Goal: Task Accomplishment & Management: Manage account settings

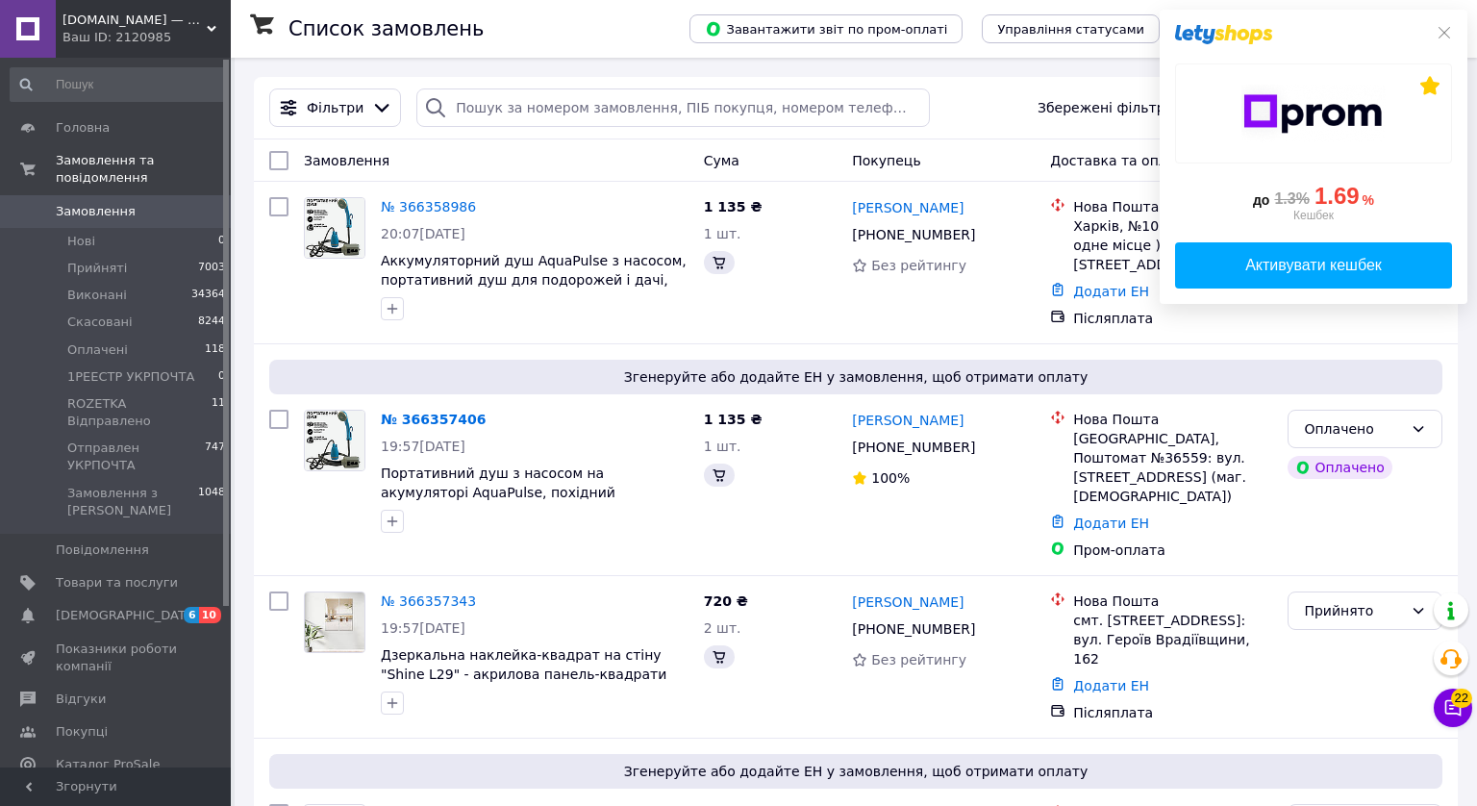
click at [1439, 34] on div "до 1.3% 1.69 % Кешбек Активувати кешбек" at bounding box center [1314, 157] width 308 height 294
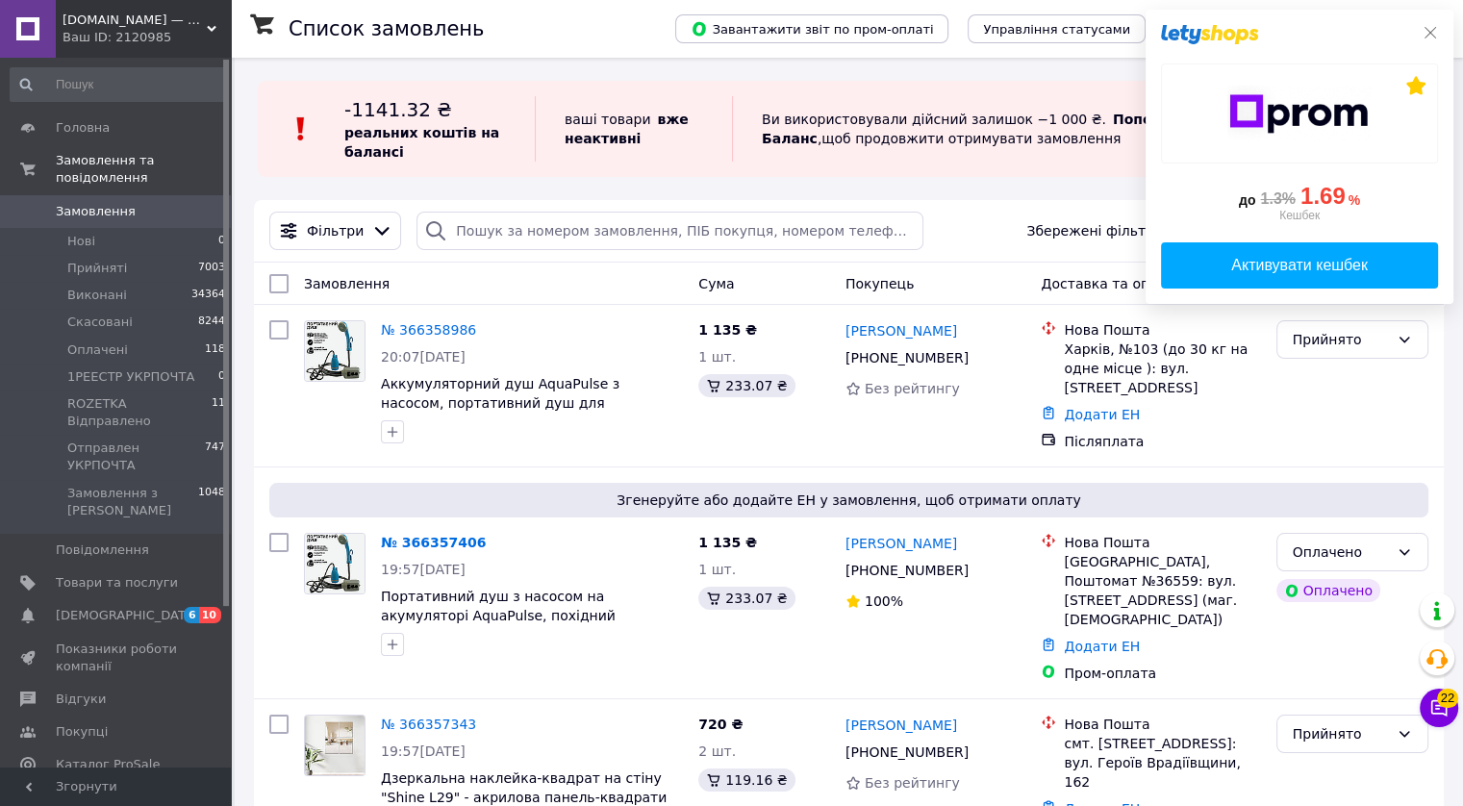
click at [1426, 30] on icon at bounding box center [1431, 33] width 12 height 12
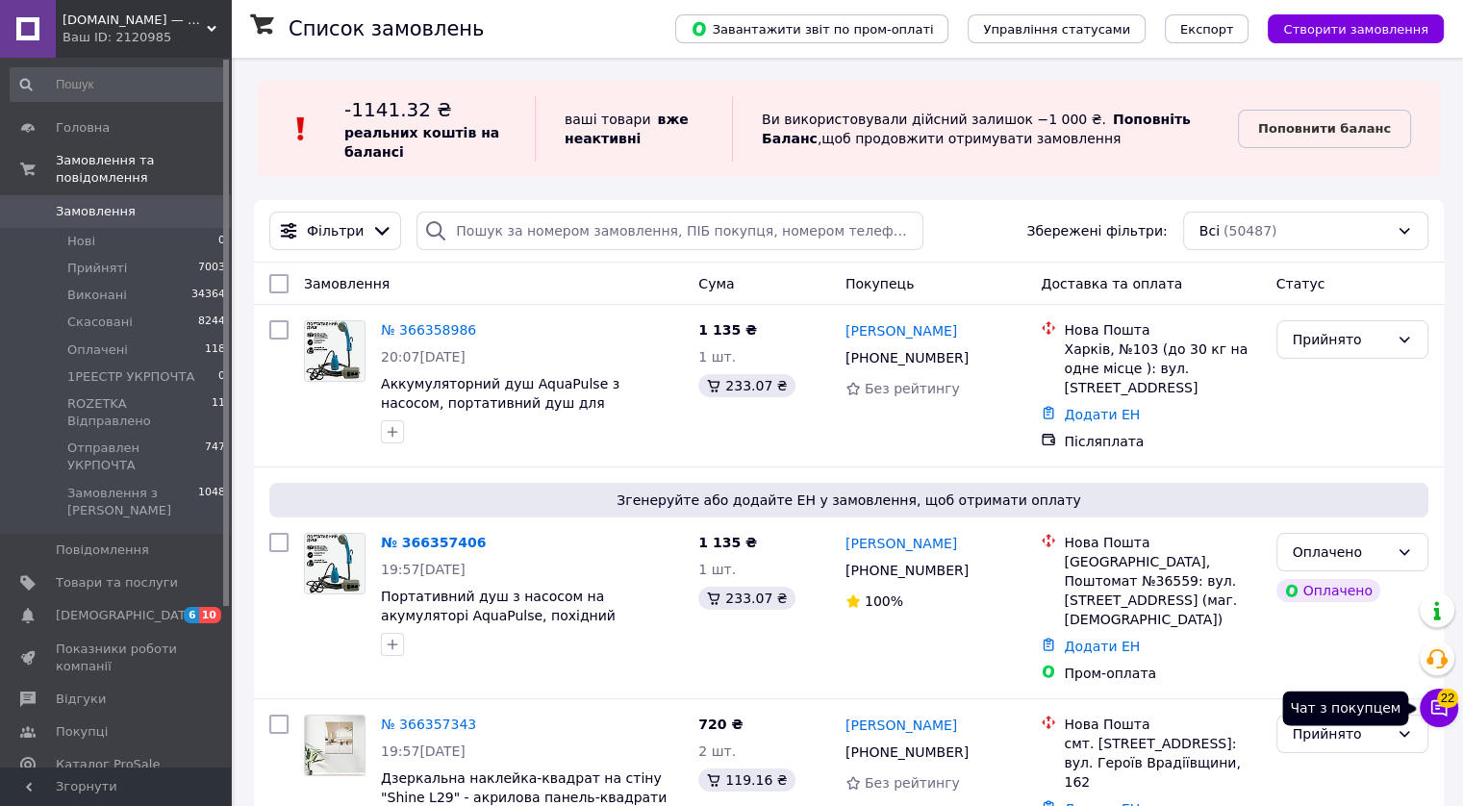
click at [1435, 719] on button "Чат з покупцем 22" at bounding box center [1439, 708] width 38 height 38
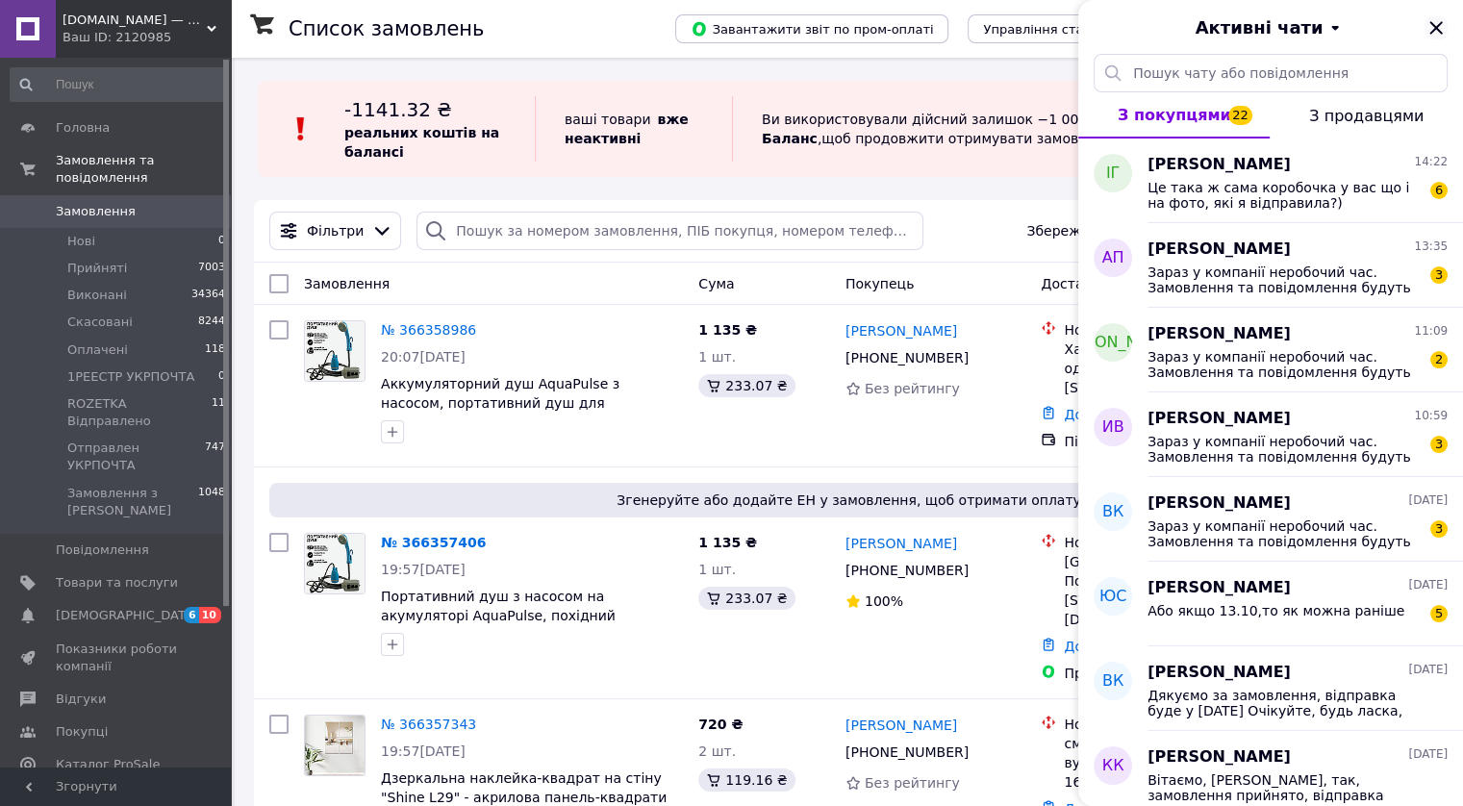
click at [1437, 27] on icon "Закрити" at bounding box center [1435, 27] width 13 height 13
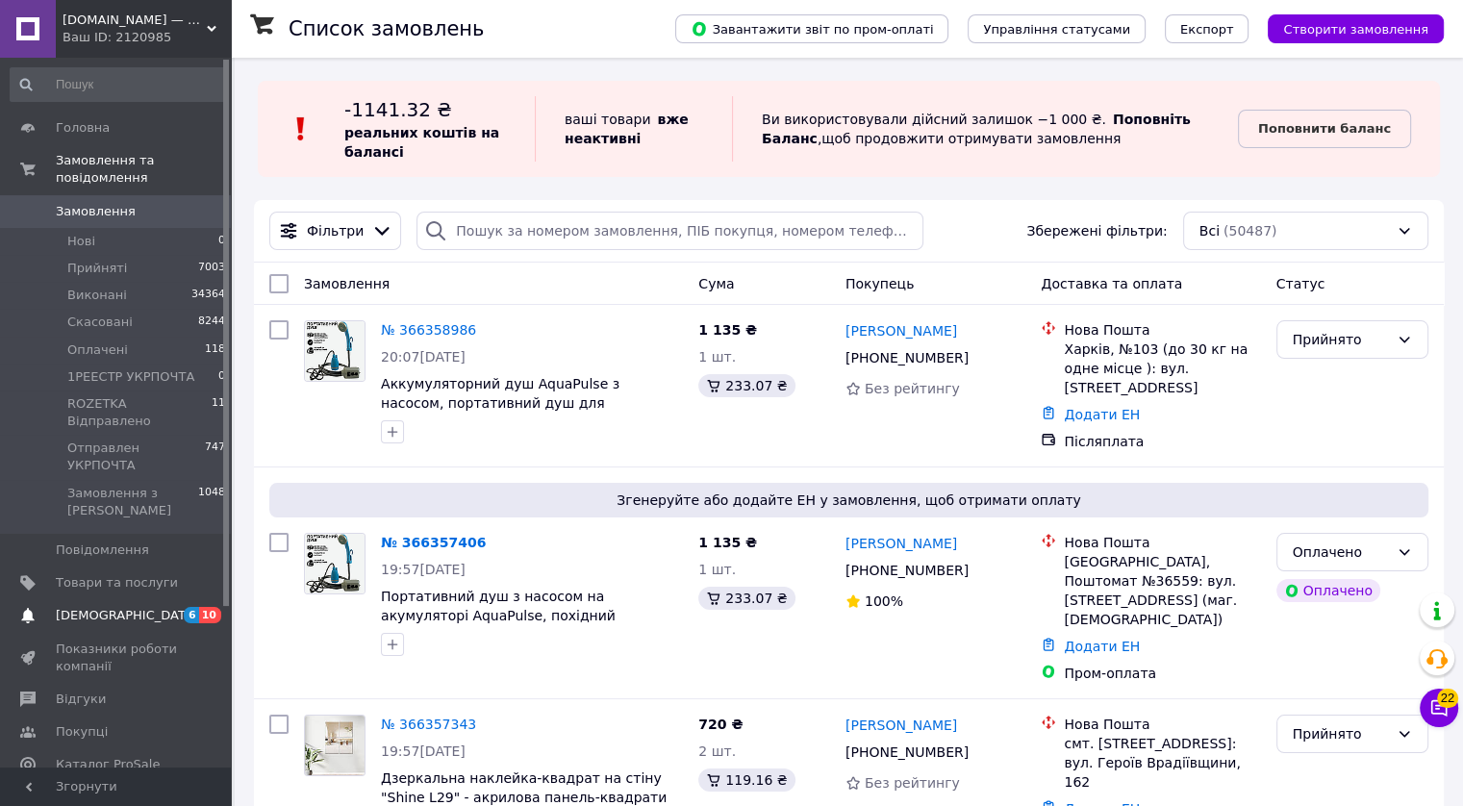
click at [97, 607] on span "[DEMOGRAPHIC_DATA]" at bounding box center [127, 615] width 142 height 17
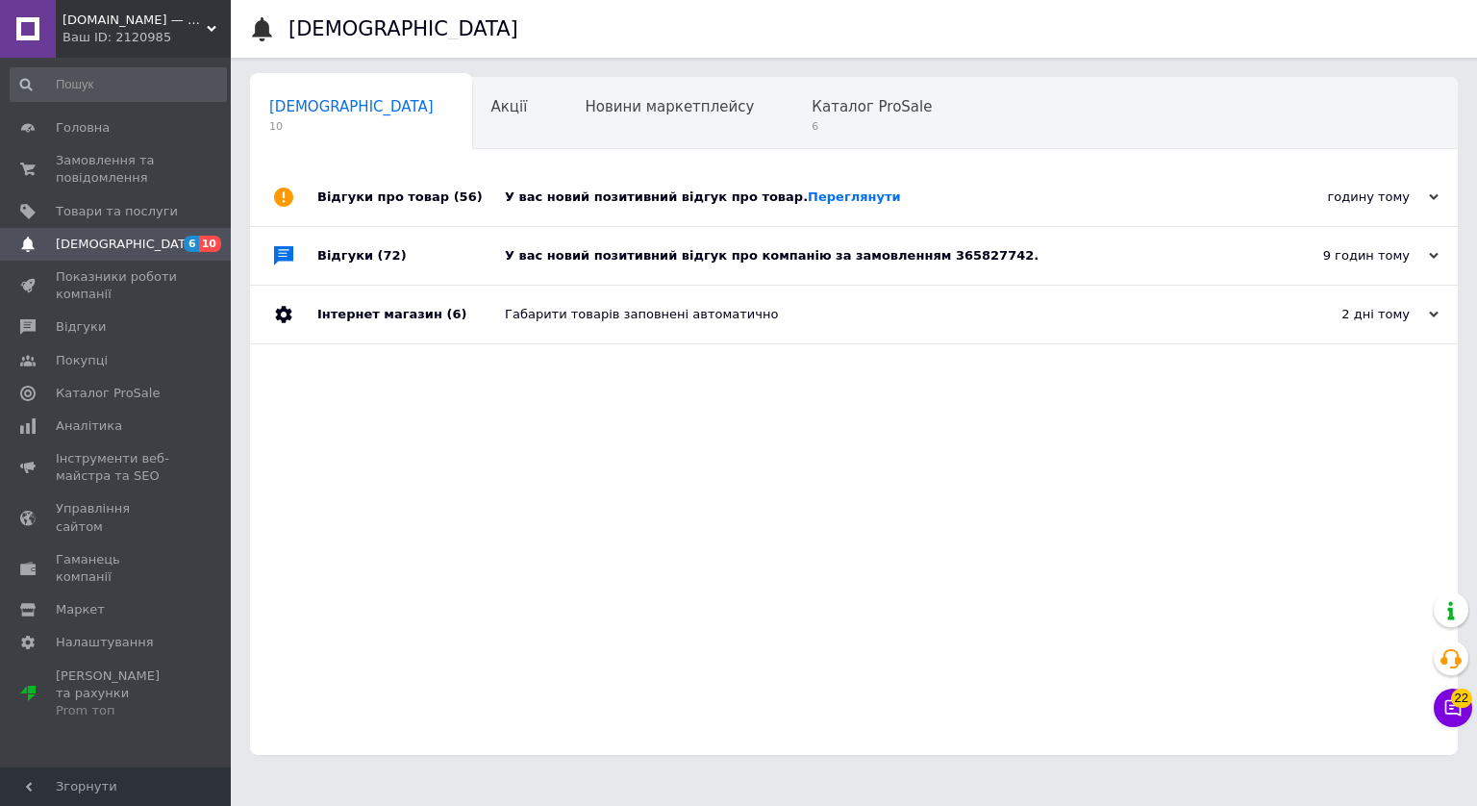
click at [609, 191] on div "У вас новий позитивний відгук про товар. [GEOGRAPHIC_DATA]" at bounding box center [876, 197] width 742 height 17
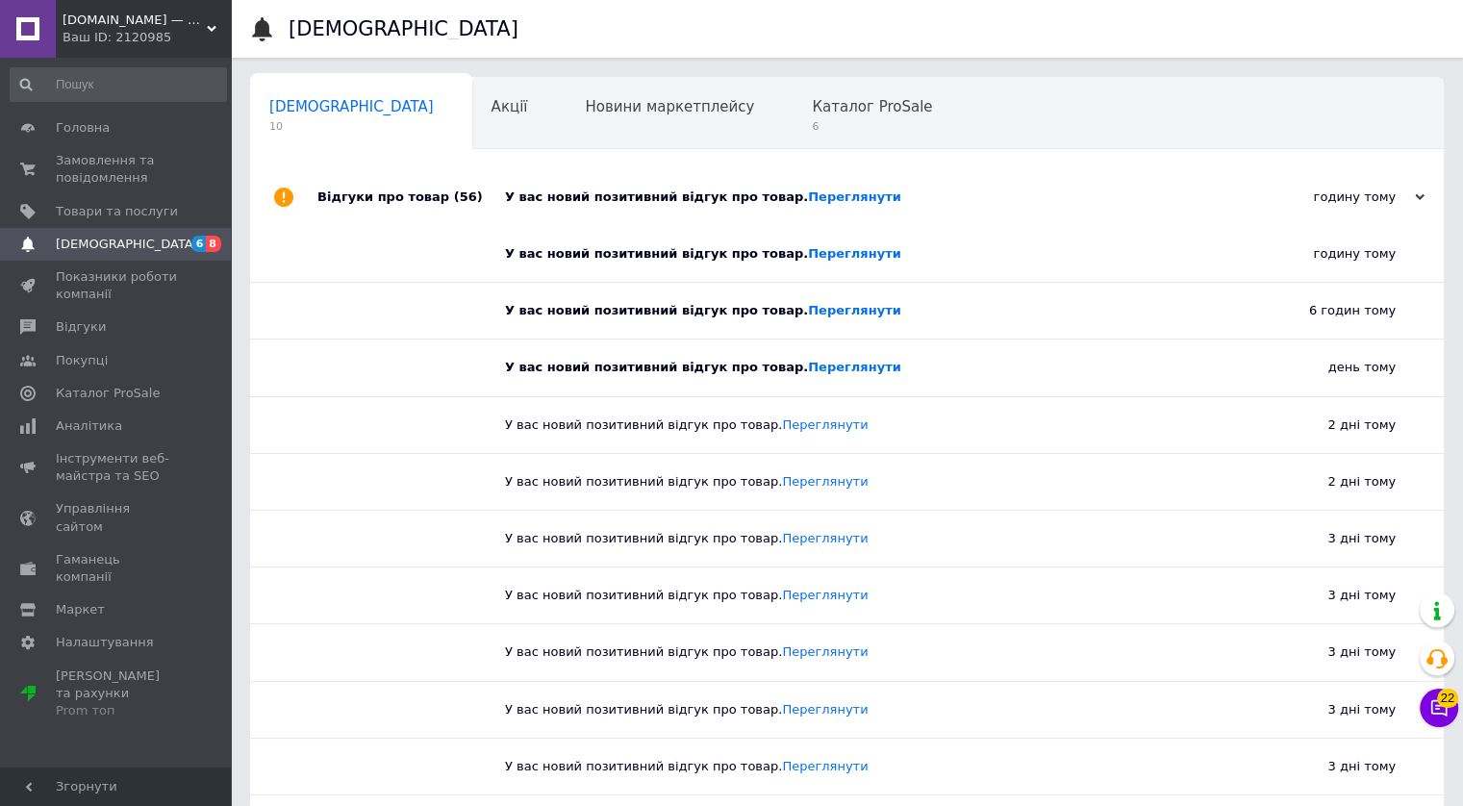
click at [627, 203] on div "У вас новий позитивний відгук про товар. [GEOGRAPHIC_DATA]" at bounding box center [868, 197] width 727 height 17
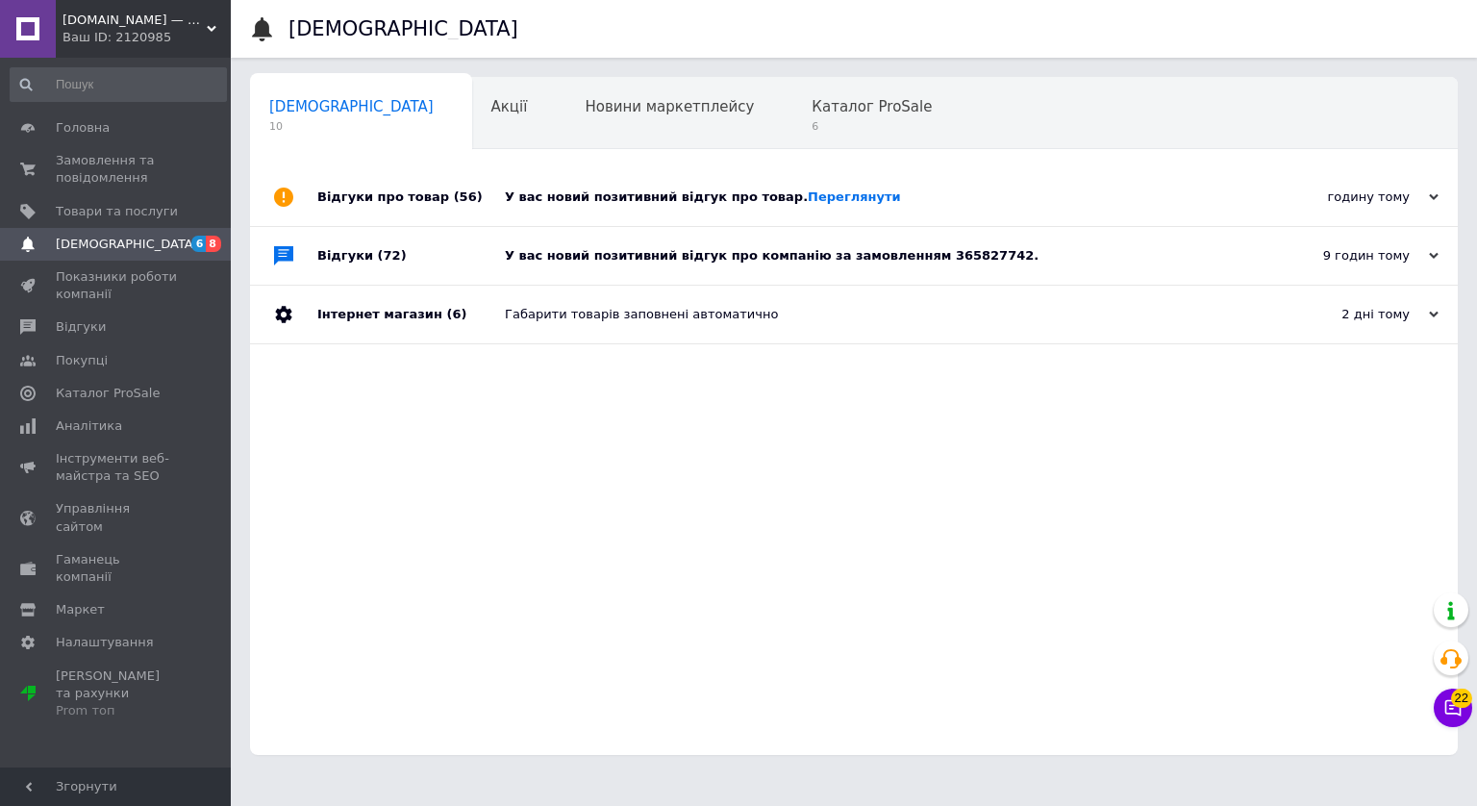
click at [607, 255] on div "У вас новий позитивний відгук про компанію за замовленням 365827742." at bounding box center [876, 255] width 742 height 17
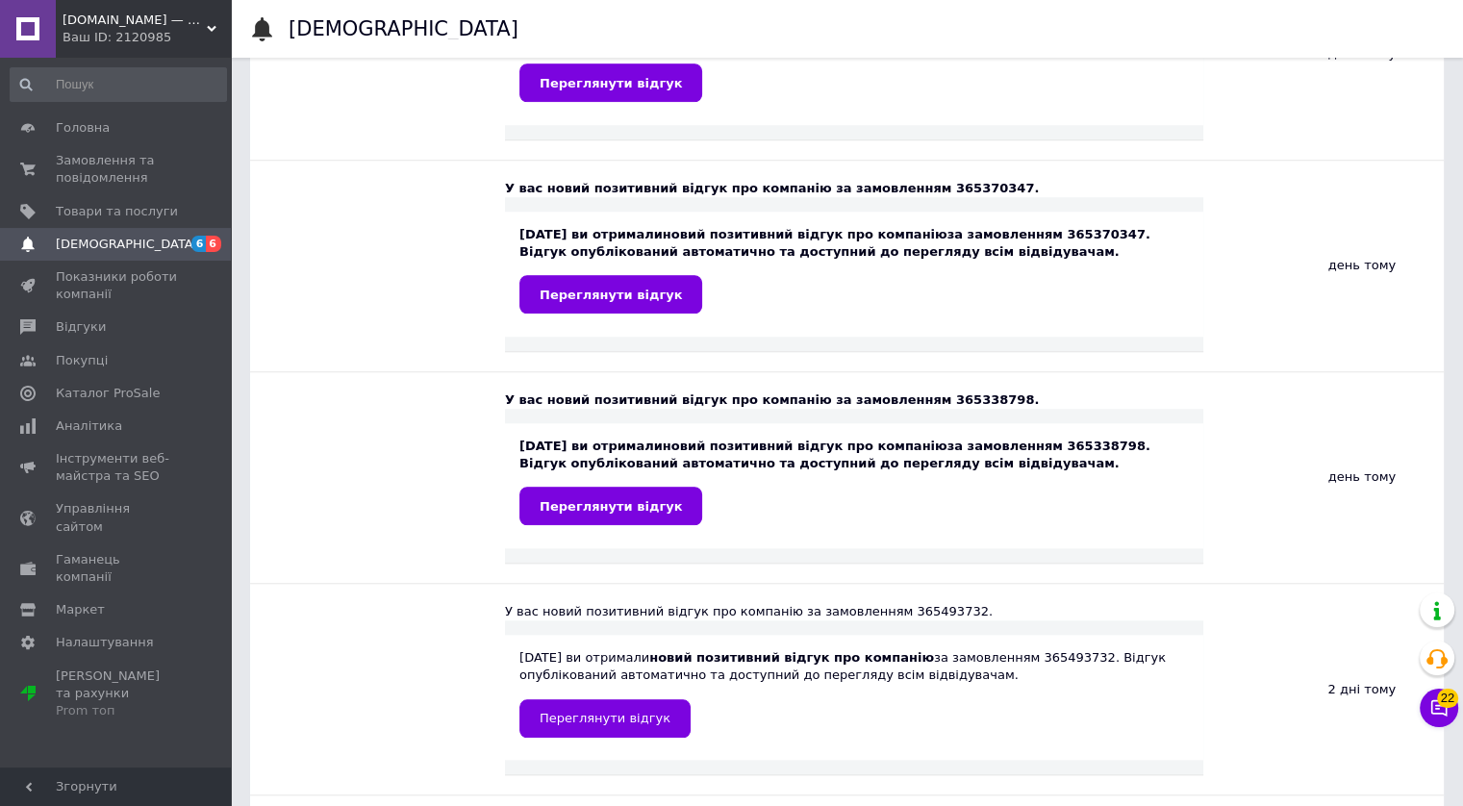
scroll to position [1539, 0]
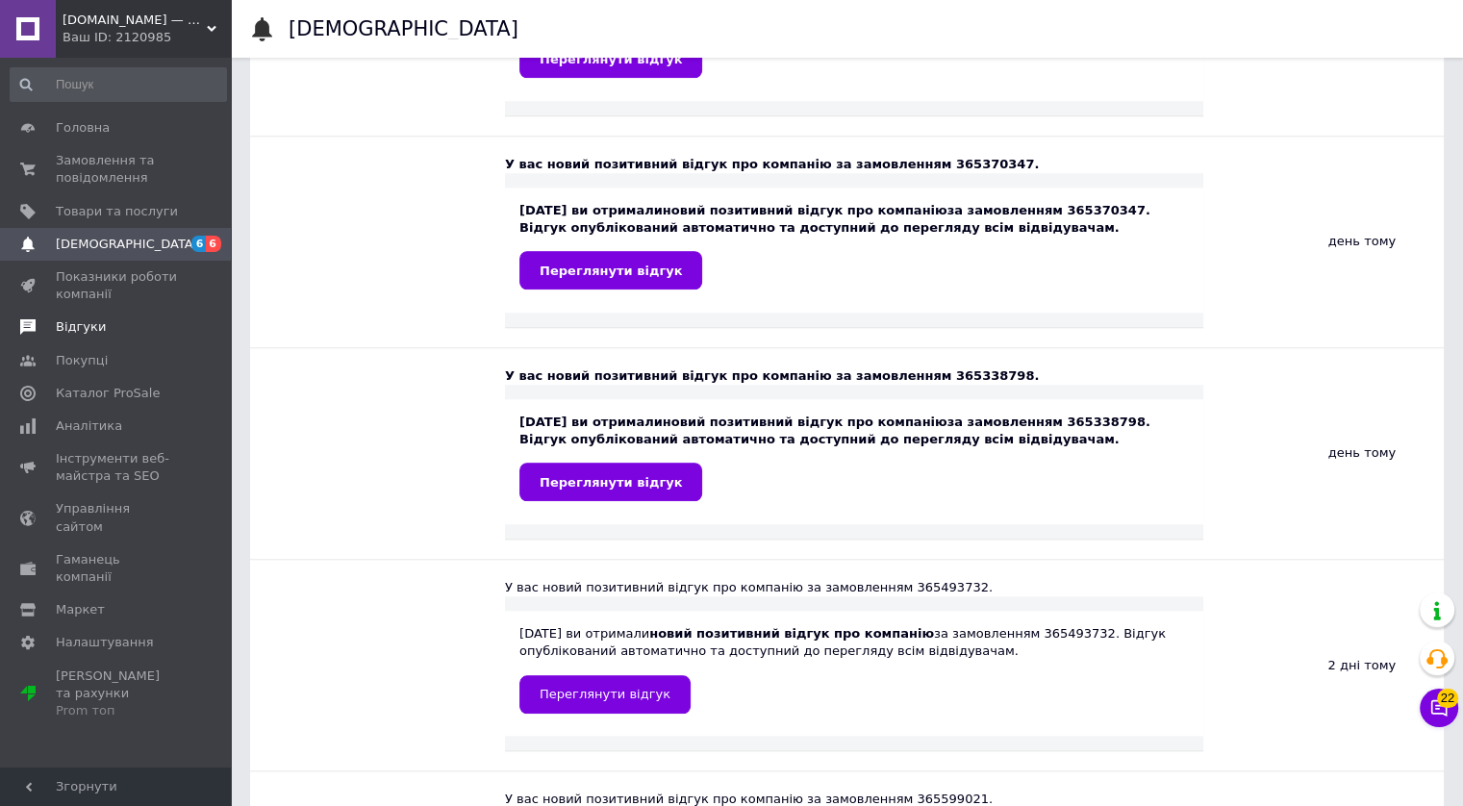
click at [65, 335] on span "Відгуки" at bounding box center [81, 326] width 50 height 17
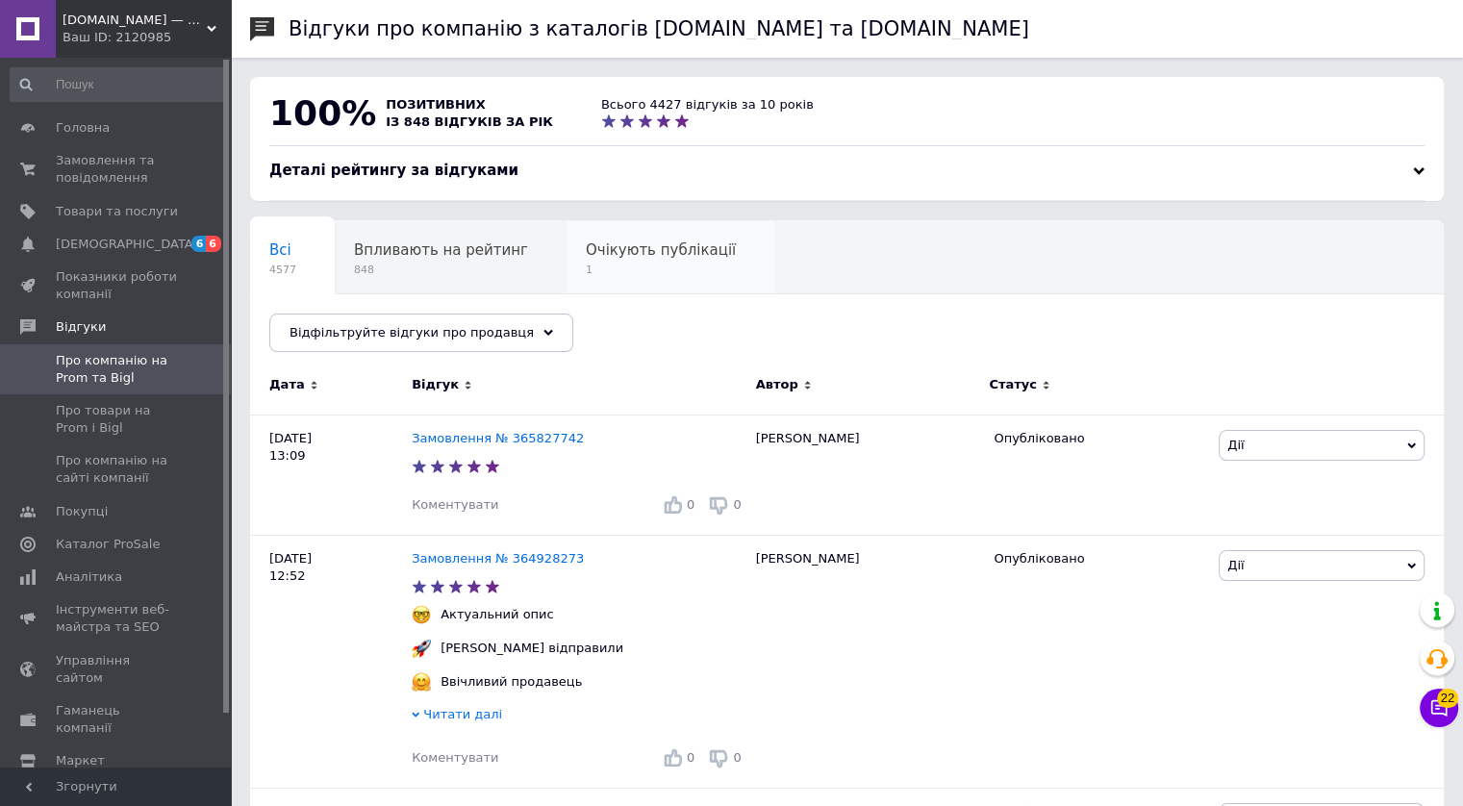
click at [586, 249] on span "Очікують публікації" at bounding box center [661, 249] width 150 height 17
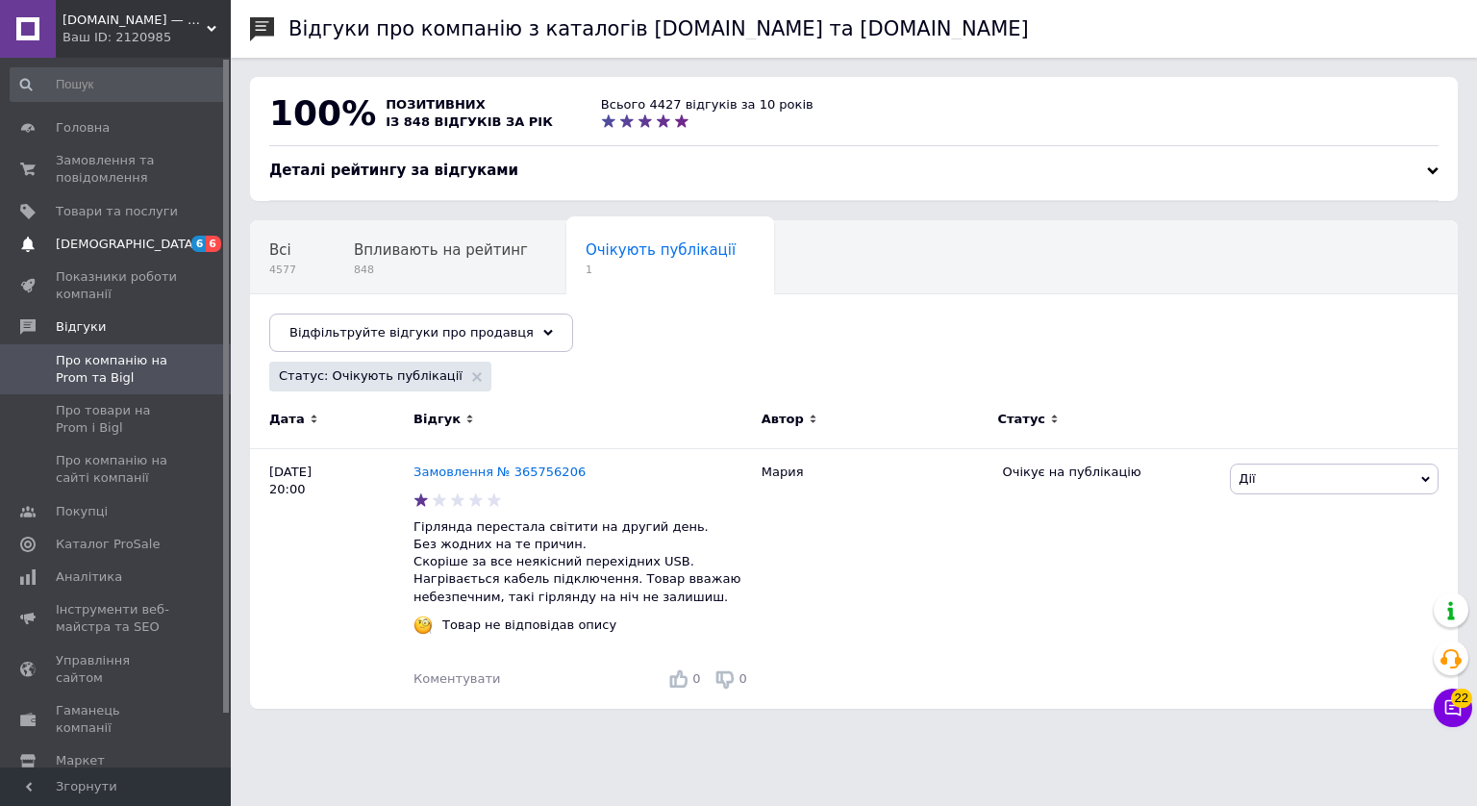
click at [141, 243] on span "[DEMOGRAPHIC_DATA]" at bounding box center [117, 244] width 122 height 17
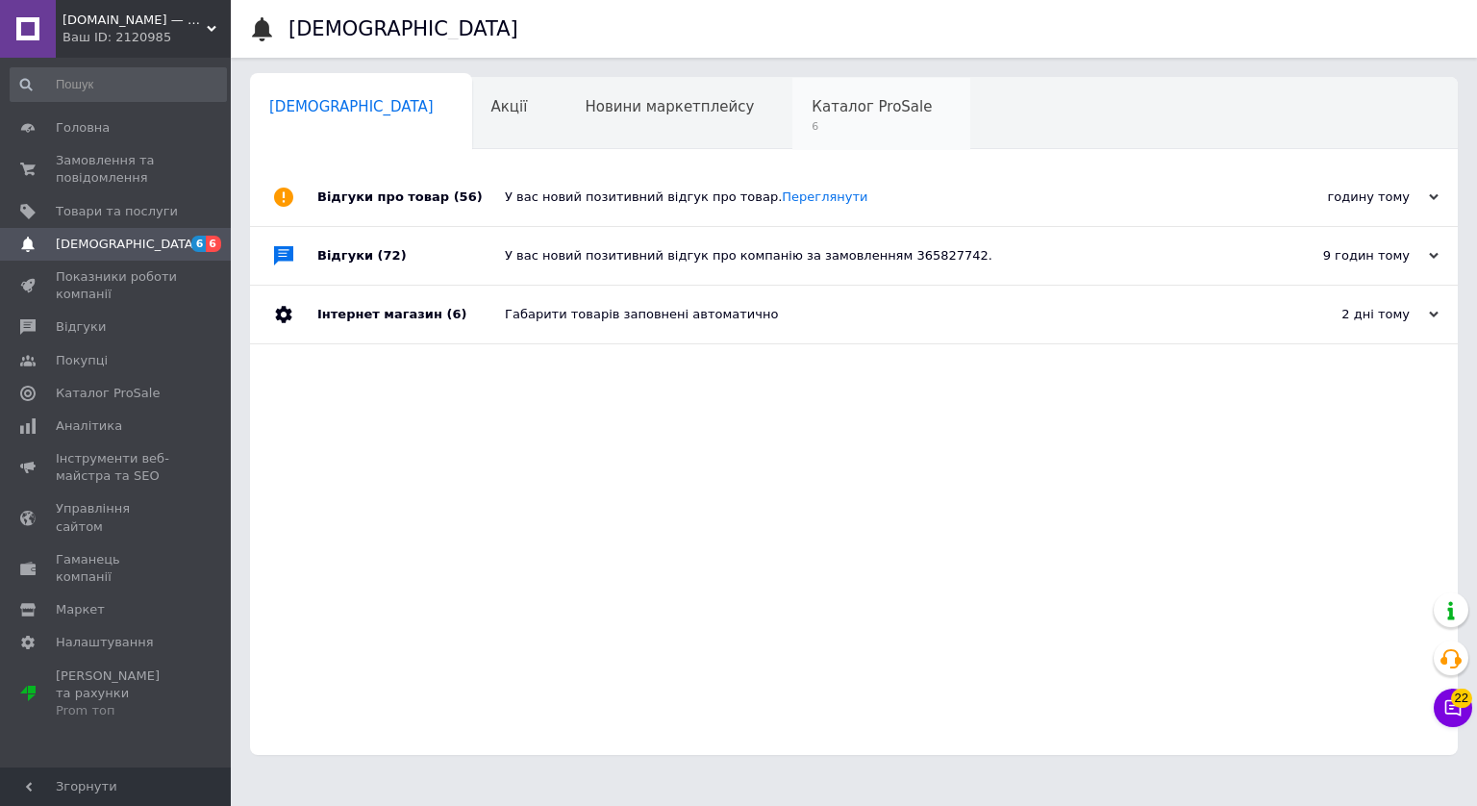
click at [812, 126] on span "6" at bounding box center [872, 126] width 120 height 14
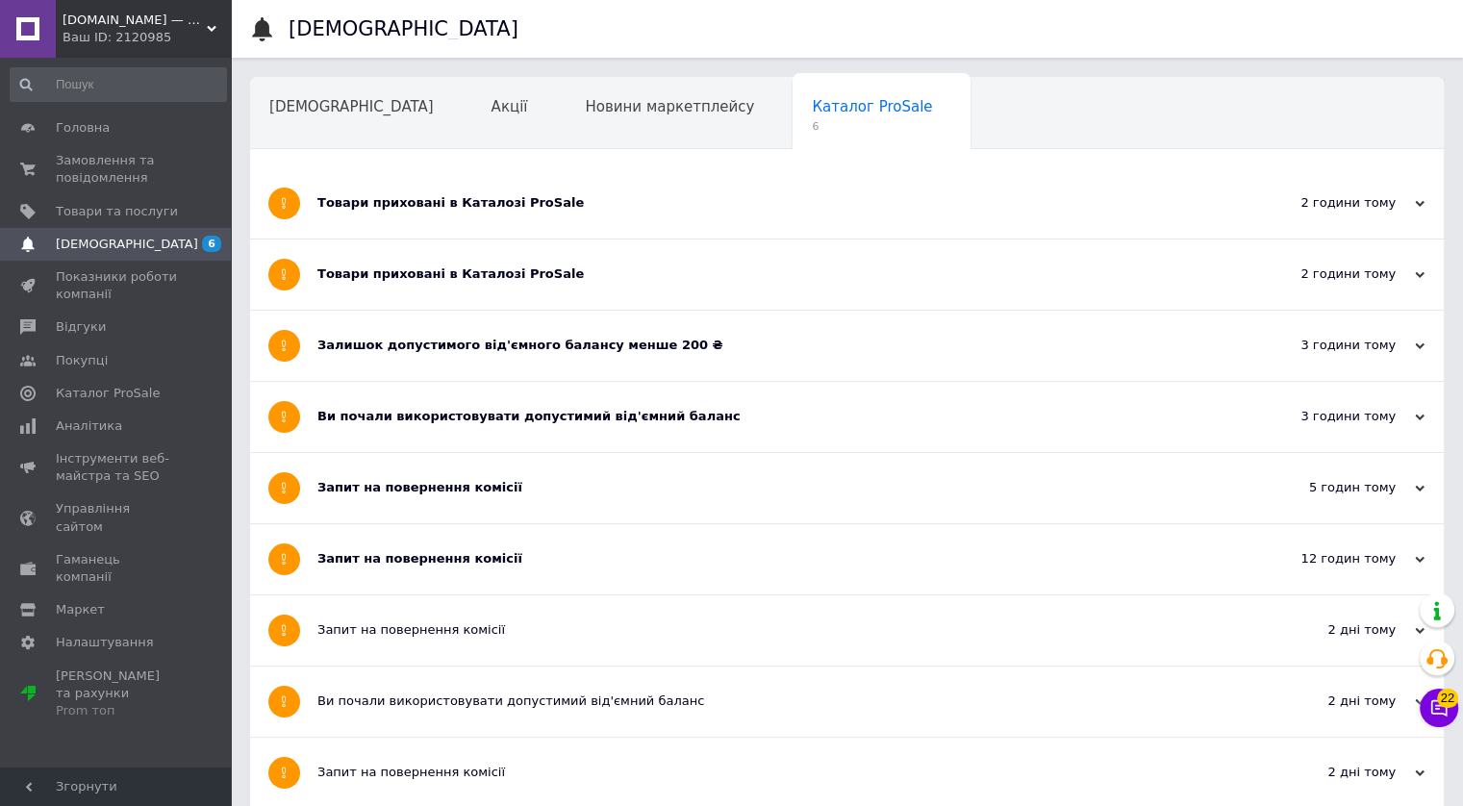
drag, startPoint x: 419, startPoint y: 534, endPoint x: 435, endPoint y: 508, distance: 30.2
click at [419, 533] on div "Запит на повернення комісії" at bounding box center [774, 559] width 915 height 70
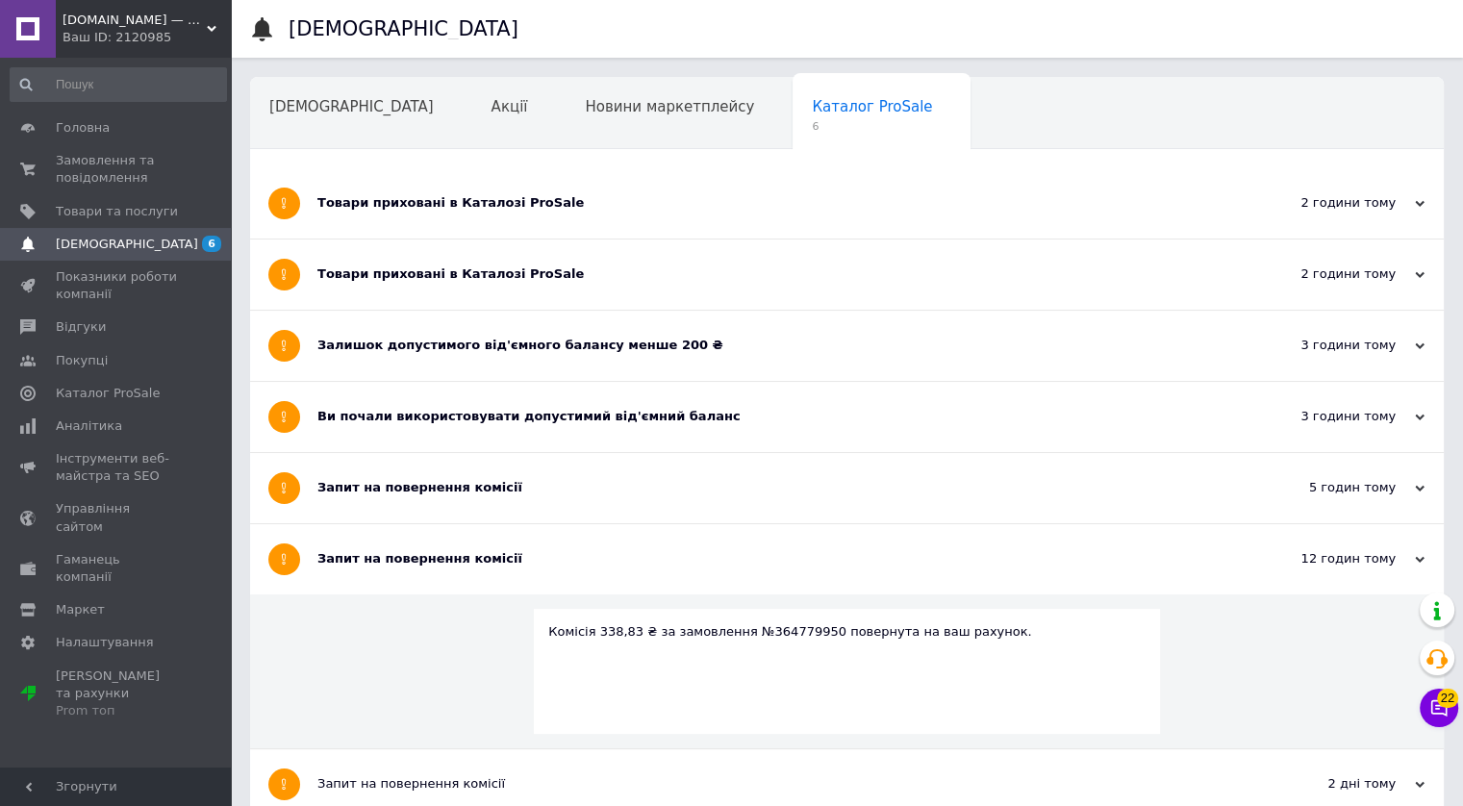
click at [438, 496] on div "Запит на повернення комісії" at bounding box center [774, 488] width 915 height 70
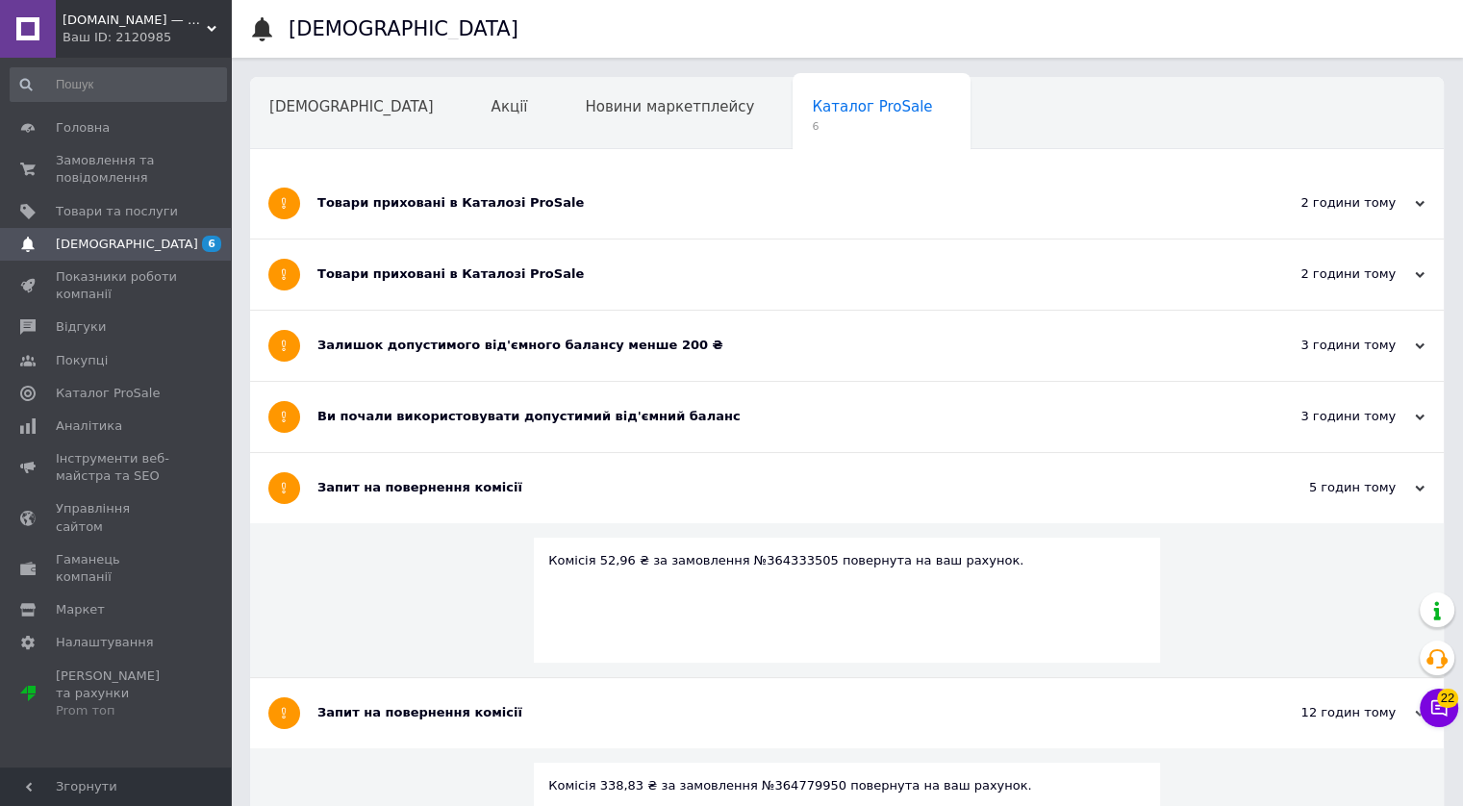
drag, startPoint x: 491, startPoint y: 427, endPoint x: 495, endPoint y: 355, distance: 72.3
click at [492, 424] on div "Ви почали використовувати допустимий від'ємний баланс" at bounding box center [774, 417] width 915 height 70
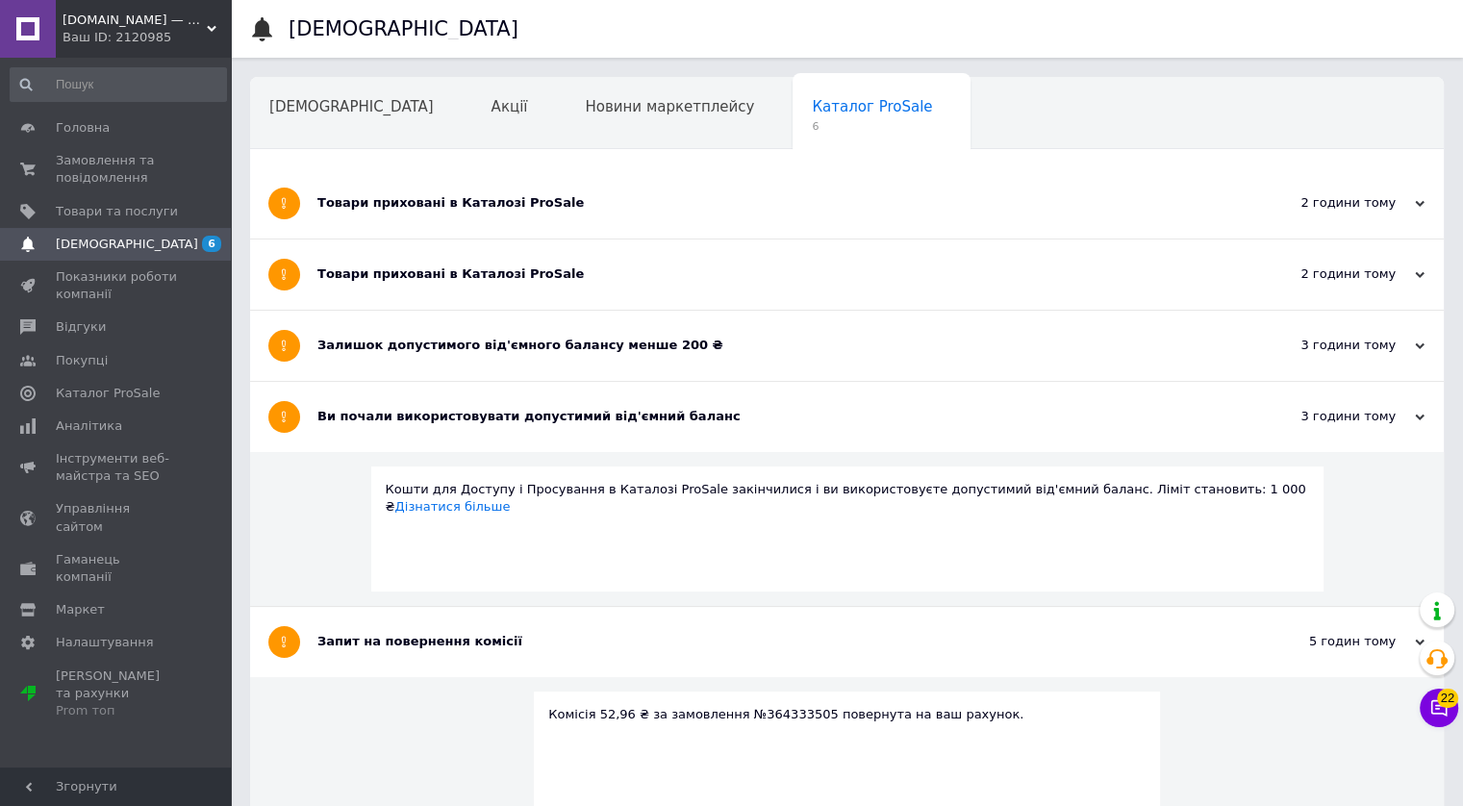
click at [495, 348] on div "Залишок допустимого від'ємного балансу менше 200 ₴" at bounding box center [774, 345] width 915 height 17
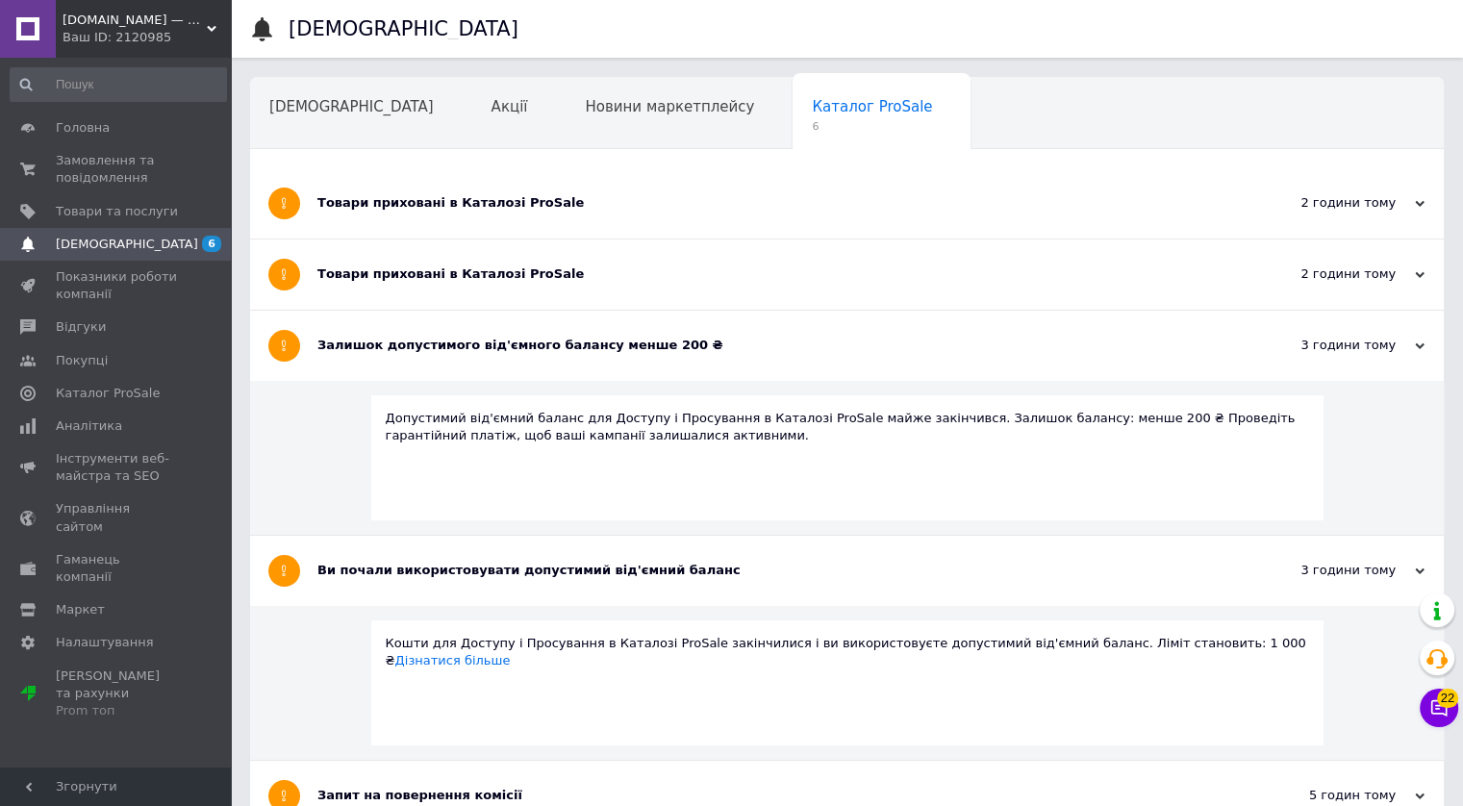
drag, startPoint x: 489, startPoint y: 286, endPoint x: 489, endPoint y: 270, distance: 15.4
click at [489, 285] on div "Товари приховані в Каталозі ProSale" at bounding box center [774, 275] width 915 height 70
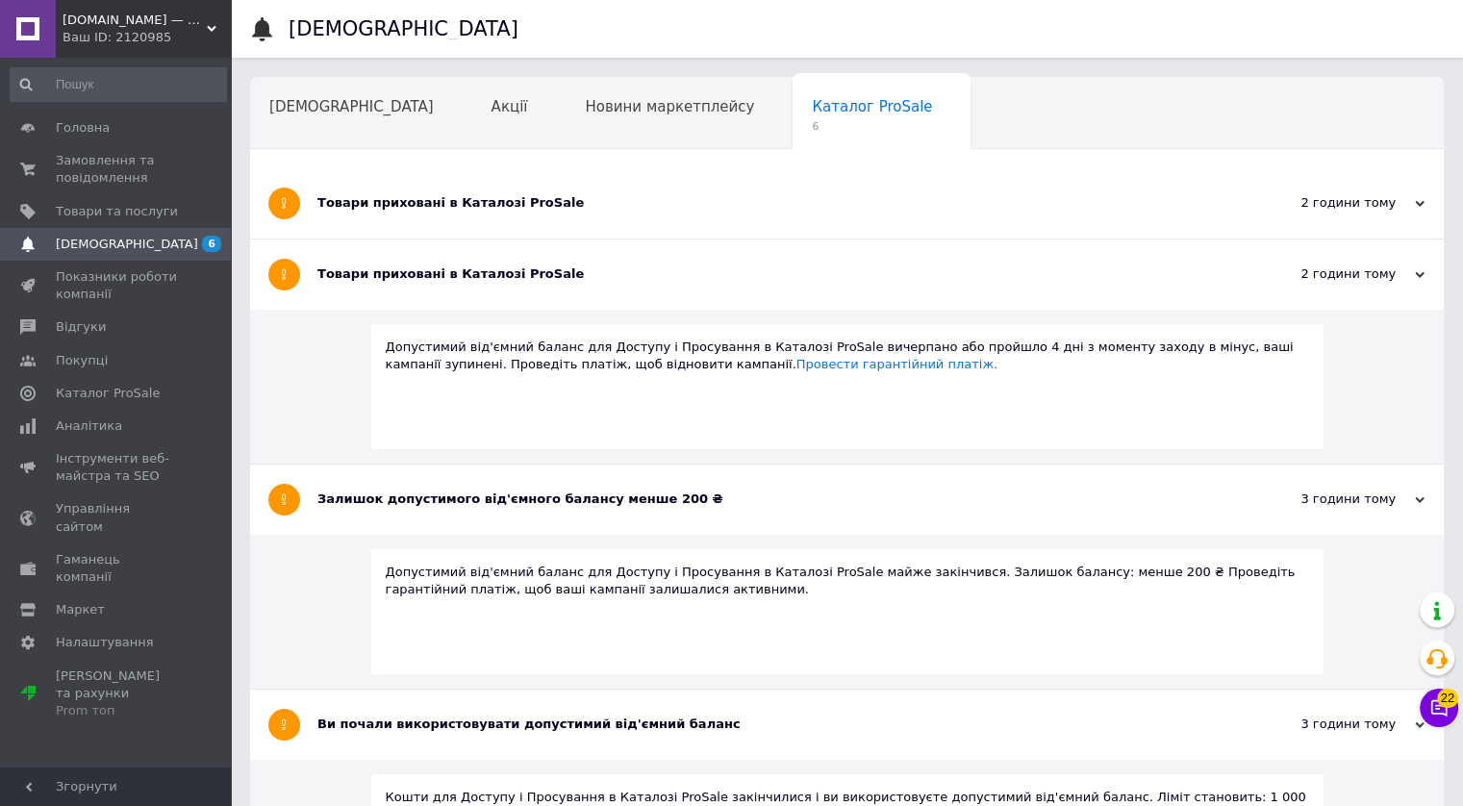
click at [485, 192] on div "Товари приховані в Каталозі ProSale" at bounding box center [774, 203] width 915 height 70
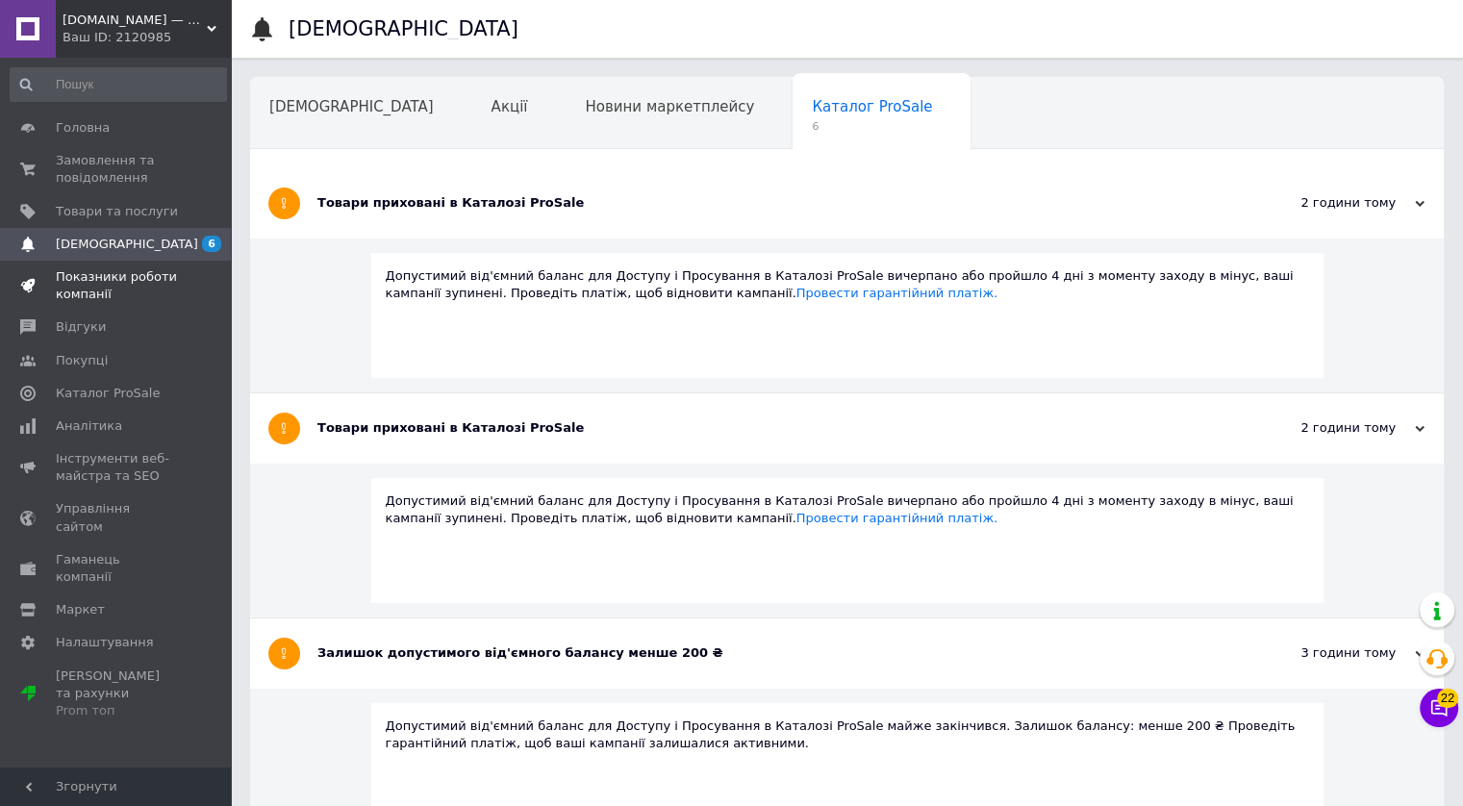
drag, startPoint x: 315, startPoint y: 116, endPoint x: 199, endPoint y: 268, distance: 190.8
click at [315, 116] on div "[DEMOGRAPHIC_DATA]" at bounding box center [361, 114] width 222 height 73
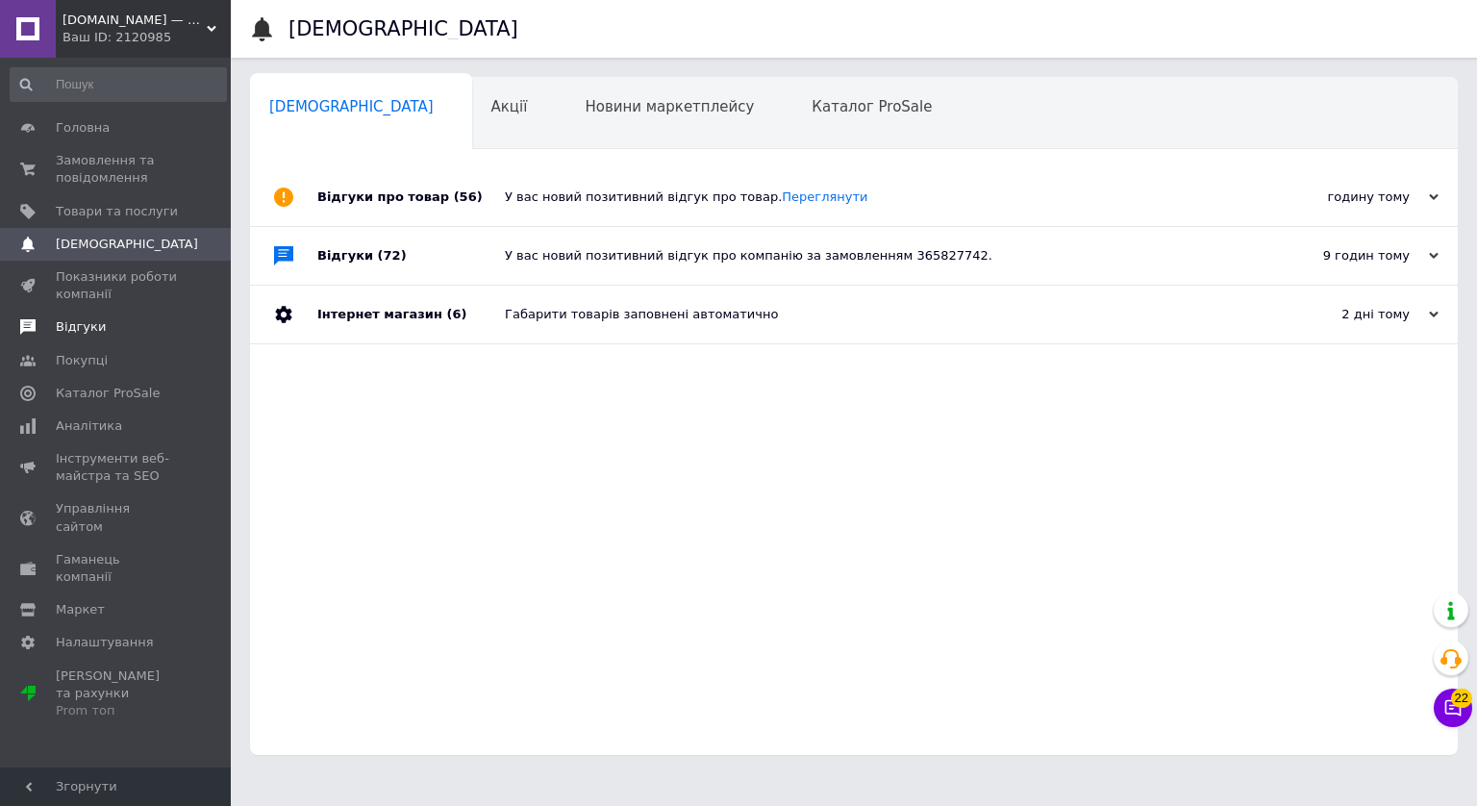
click at [76, 337] on link "Відгуки" at bounding box center [118, 327] width 237 height 33
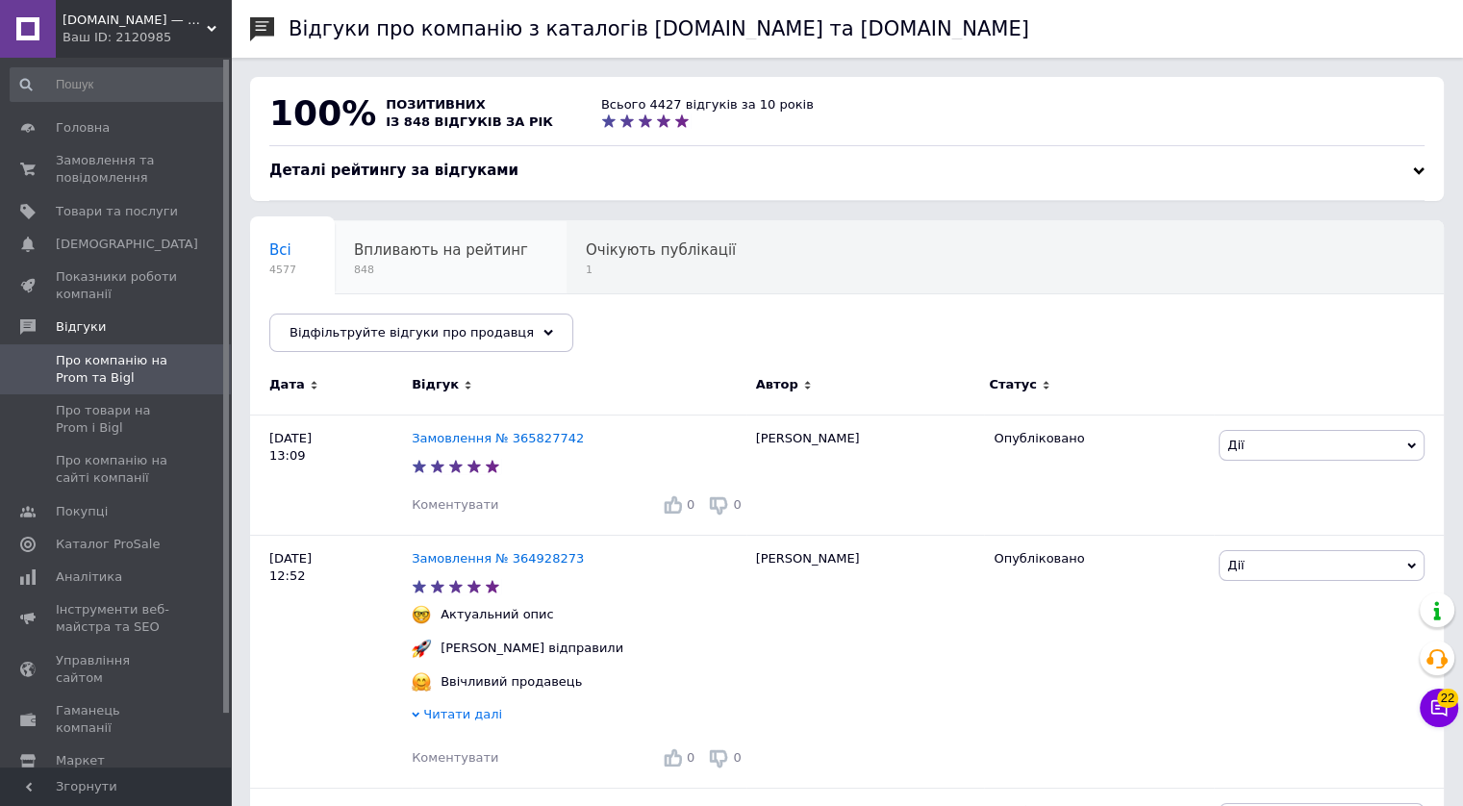
click at [535, 281] on div "Всі 4577 Впливають на рейтинг 848 Очікують публікації 1 Опубліковані без комен.…" at bounding box center [688, 294] width 876 height 146
click at [586, 265] on span "1" at bounding box center [661, 270] width 150 height 14
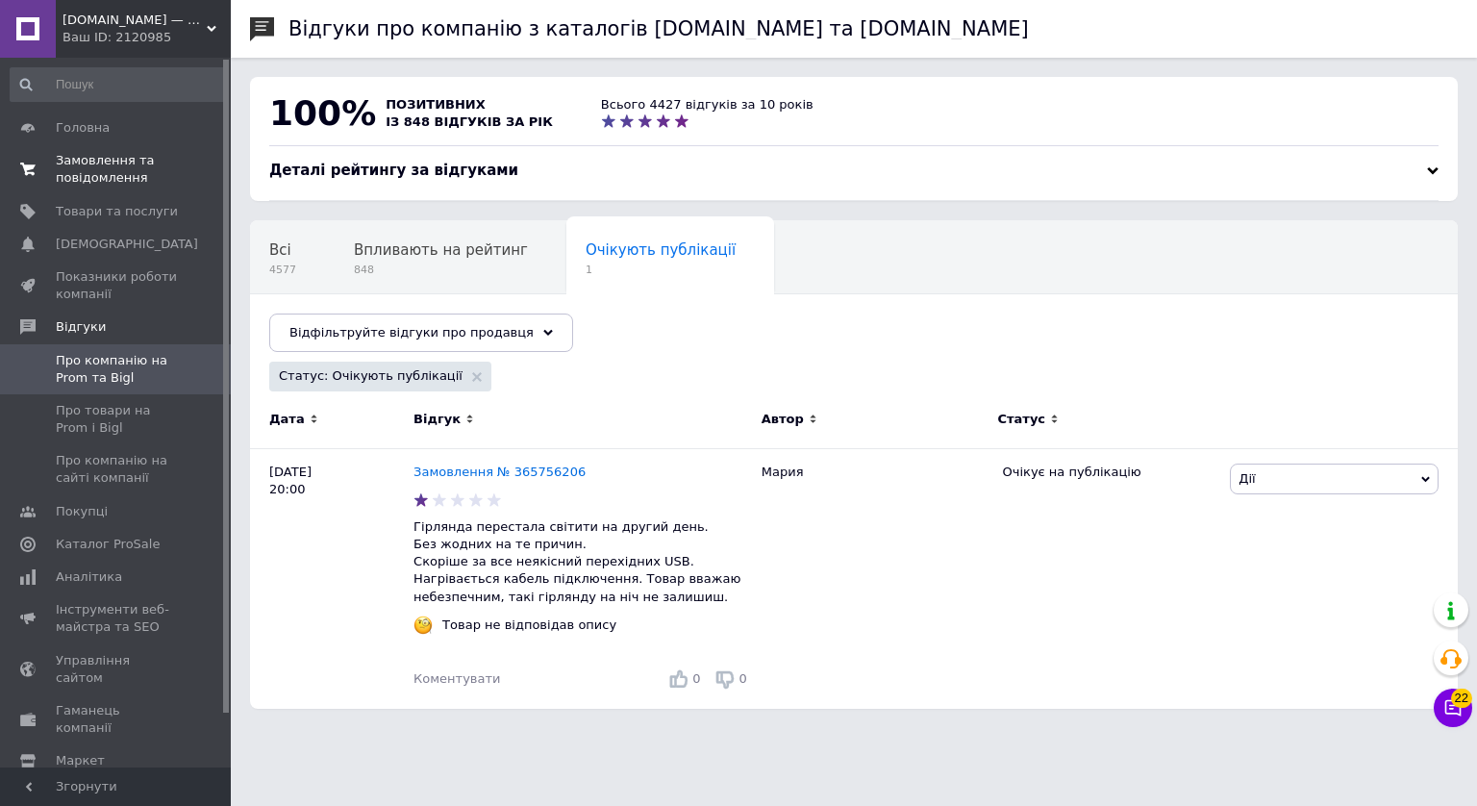
drag, startPoint x: 97, startPoint y: 170, endPoint x: 113, endPoint y: 157, distance: 20.4
click at [96, 170] on span "Замовлення та повідомлення" at bounding box center [117, 169] width 122 height 35
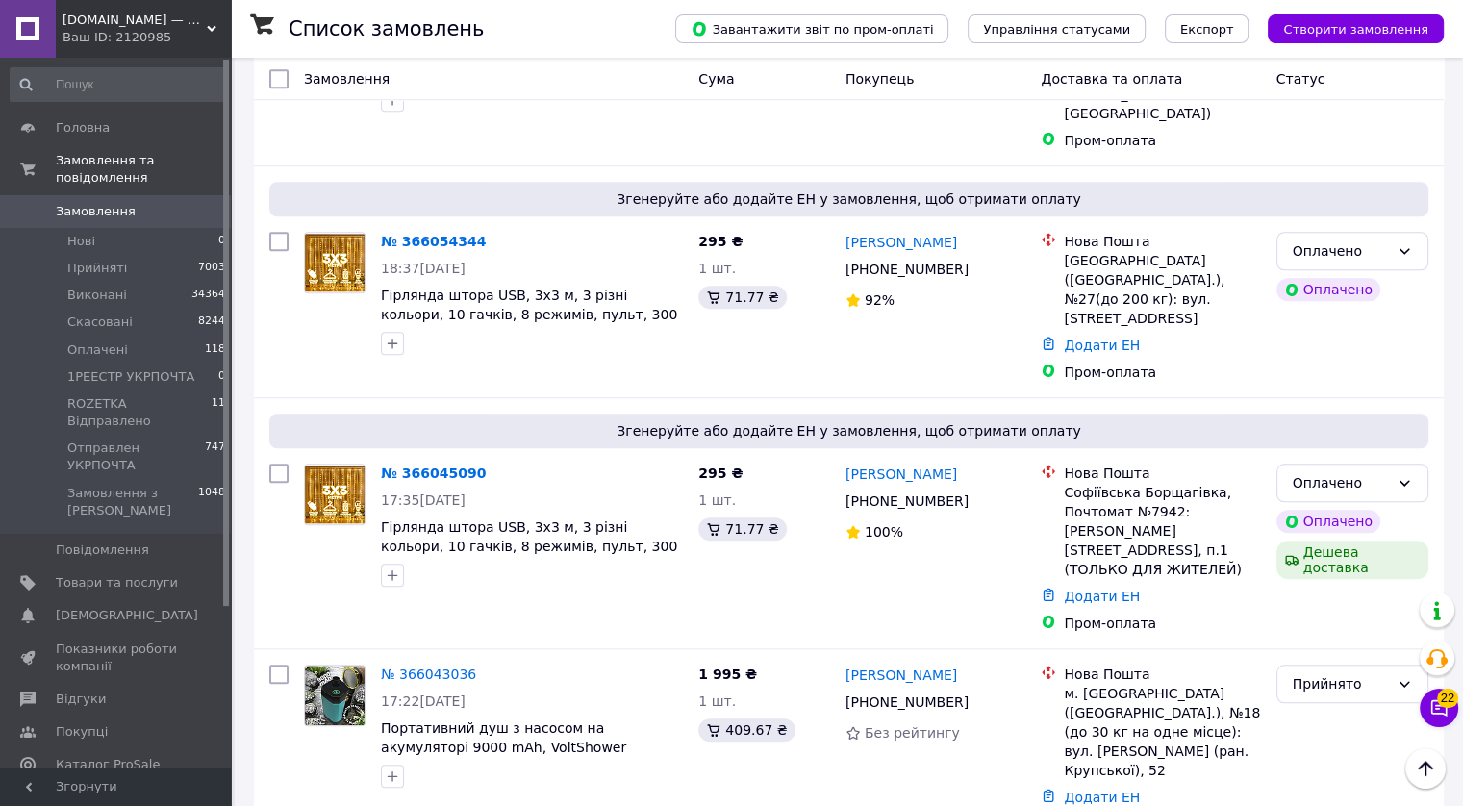
scroll to position [8945, 0]
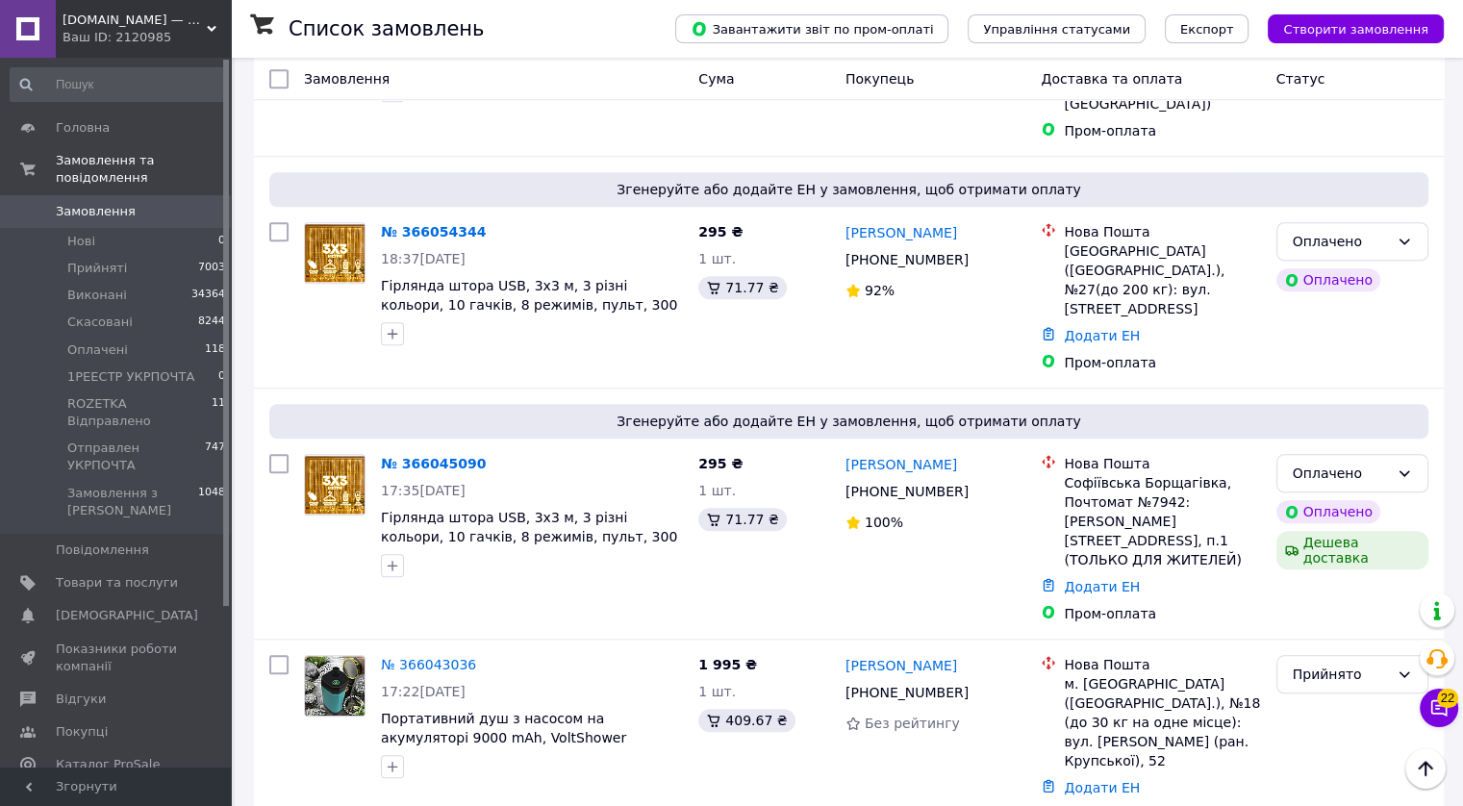
drag, startPoint x: 466, startPoint y: 605, endPoint x: 489, endPoint y: 550, distance: 59.5
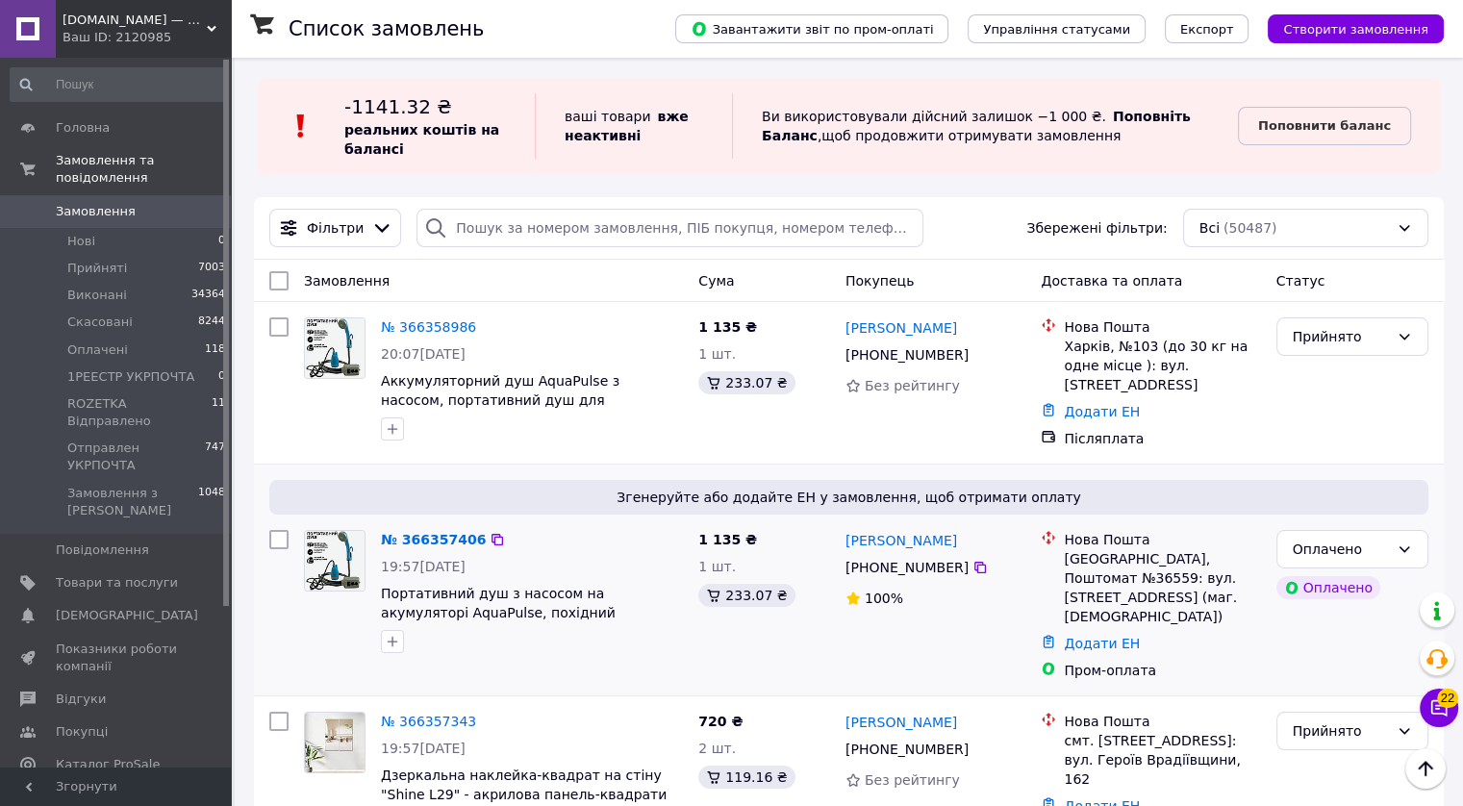
scroll to position [0, 0]
